Goal: Transaction & Acquisition: Subscribe to service/newsletter

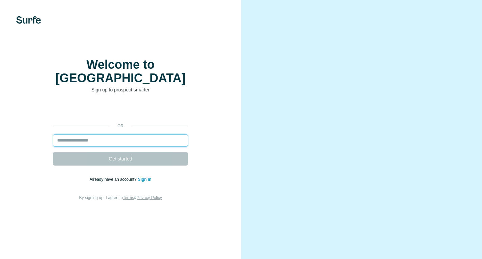
click at [106, 134] on input "email" at bounding box center [120, 140] width 135 height 12
type input "**********"
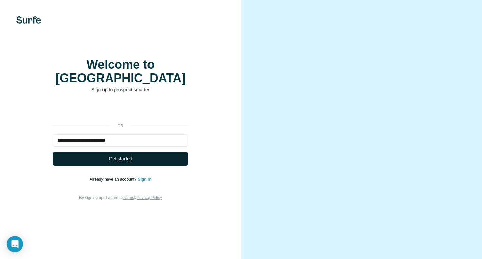
click at [120, 155] on span "Get started" at bounding box center [120, 158] width 23 height 7
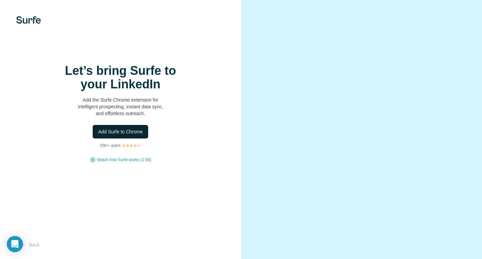
click at [118, 134] on span "Add Surfe to Chrome" at bounding box center [120, 131] width 45 height 7
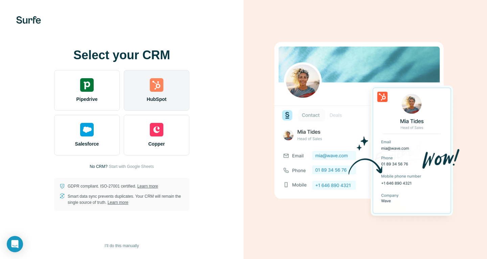
click at [152, 87] on img at bounding box center [157, 85] width 14 height 14
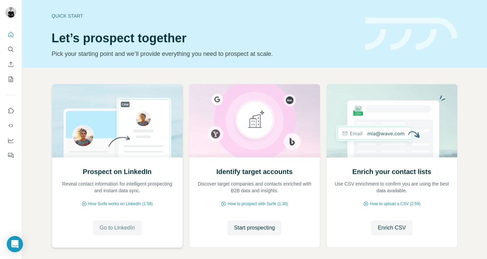
click at [119, 231] on span "Go to LinkedIn" at bounding box center [116, 227] width 35 height 8
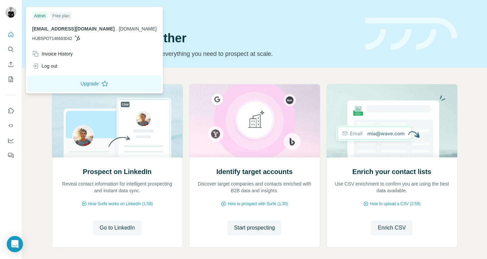
click at [63, 18] on div "Free plan" at bounding box center [60, 16] width 21 height 8
click at [84, 87] on button "Upgrade" at bounding box center [94, 83] width 134 height 16
